Goal: Information Seeking & Learning: Learn about a topic

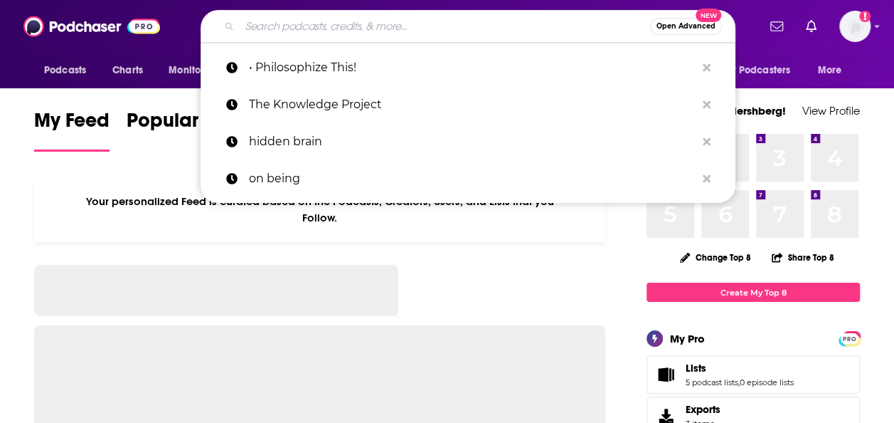
click at [343, 24] on input "Search podcasts, credits, & more..." at bounding box center [445, 26] width 411 height 23
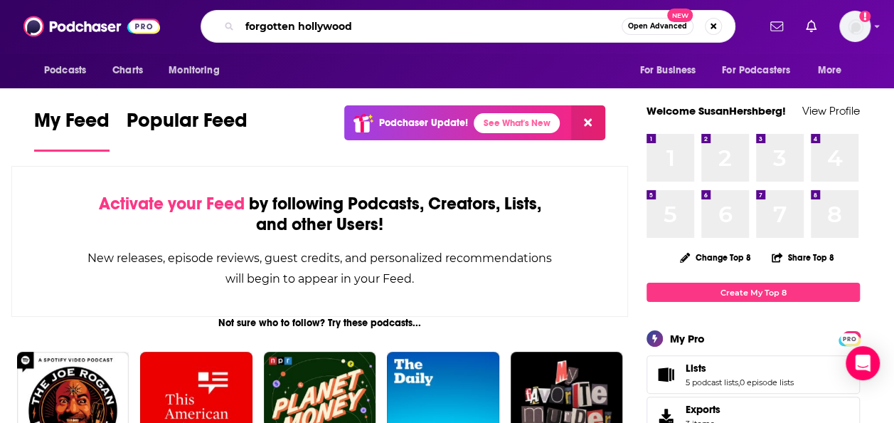
type input "forgotten hollywood"
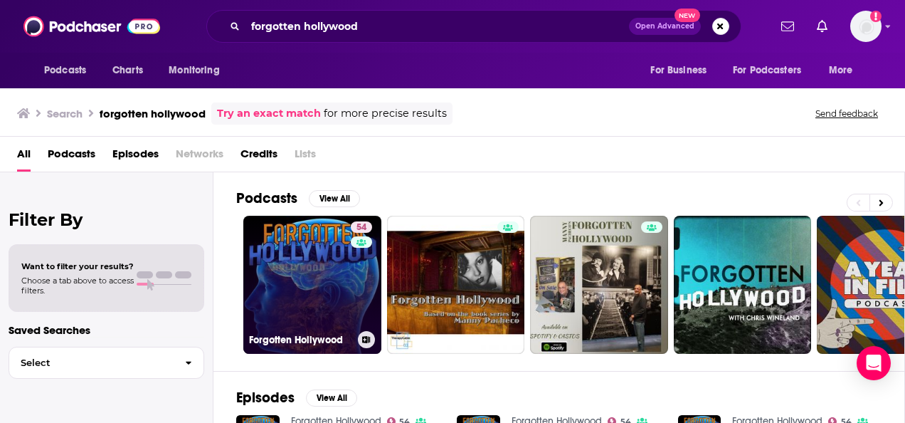
click at [322, 275] on link "54 Forgotten Hollywood" at bounding box center [312, 285] width 138 height 138
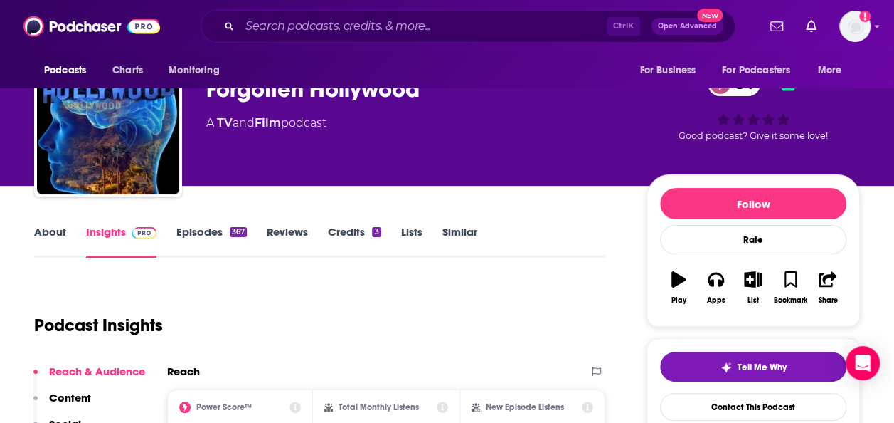
scroll to position [46, 0]
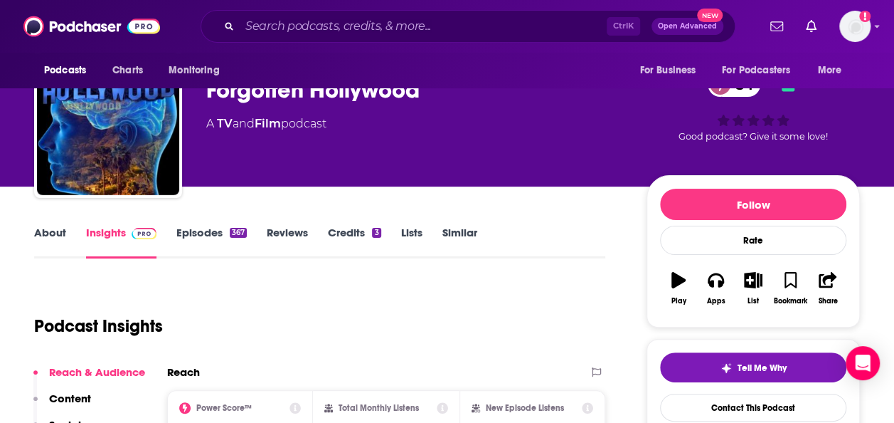
click at [230, 235] on div "367" at bounding box center [238, 233] width 17 height 10
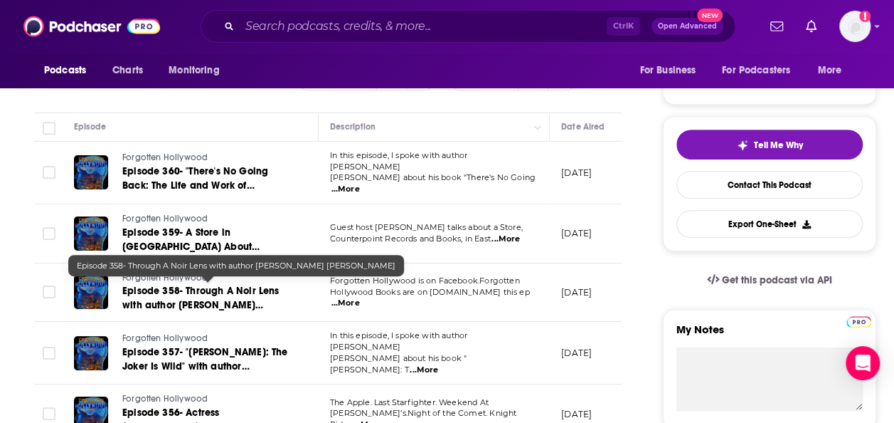
scroll to position [268, 0]
